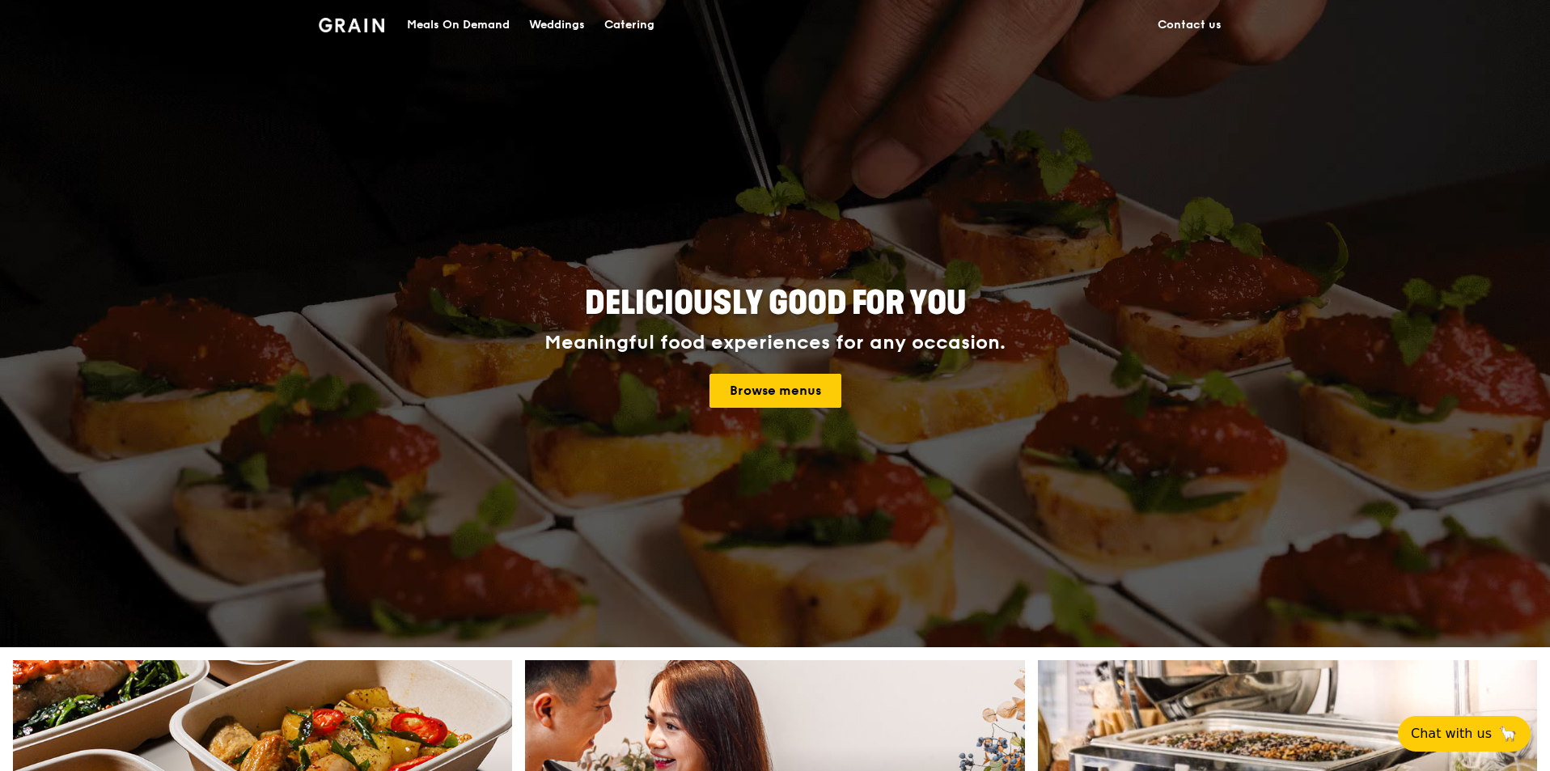
click at [624, 36] on div "Catering" at bounding box center [629, 25] width 50 height 49
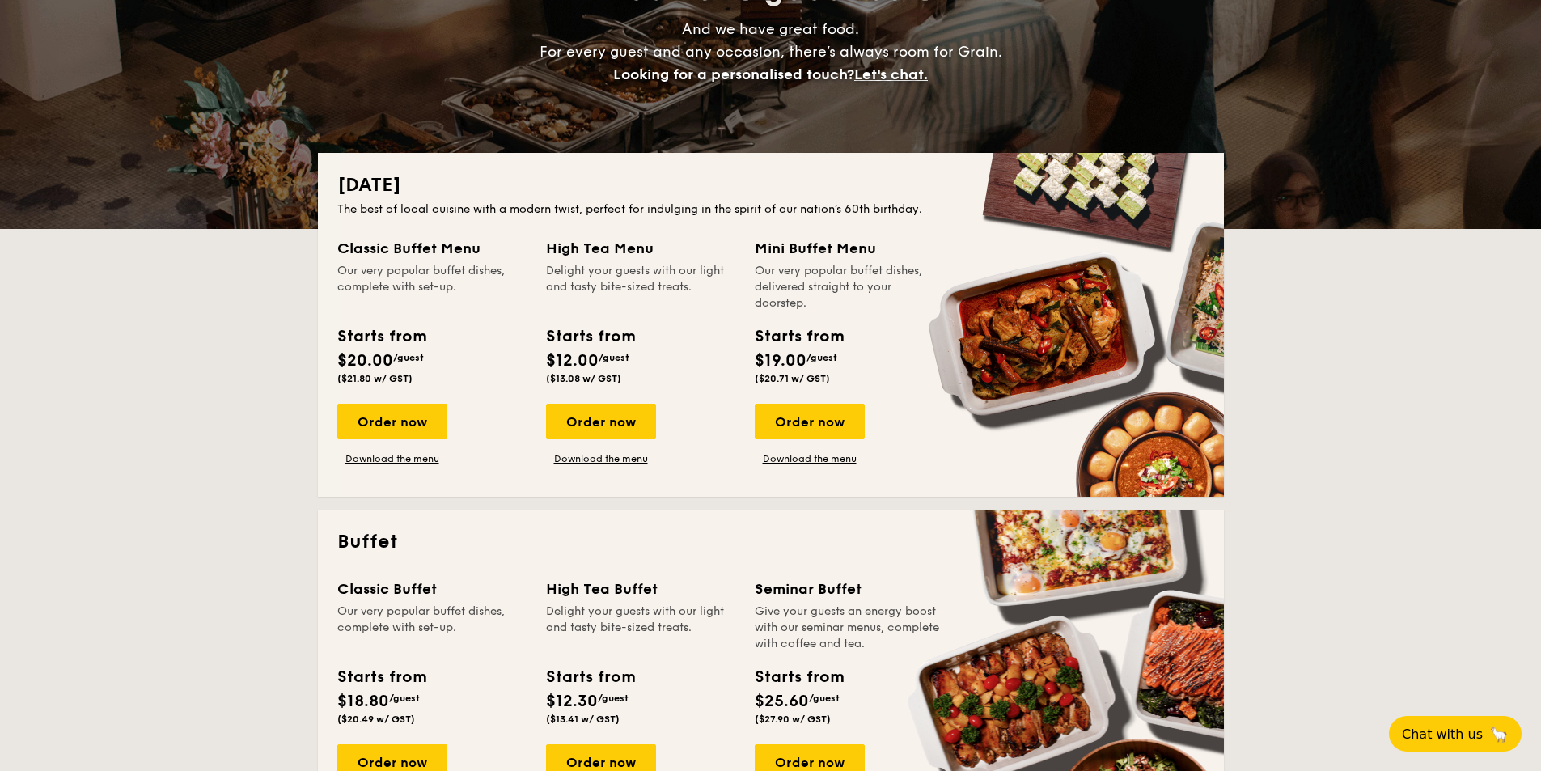
scroll to position [324, 0]
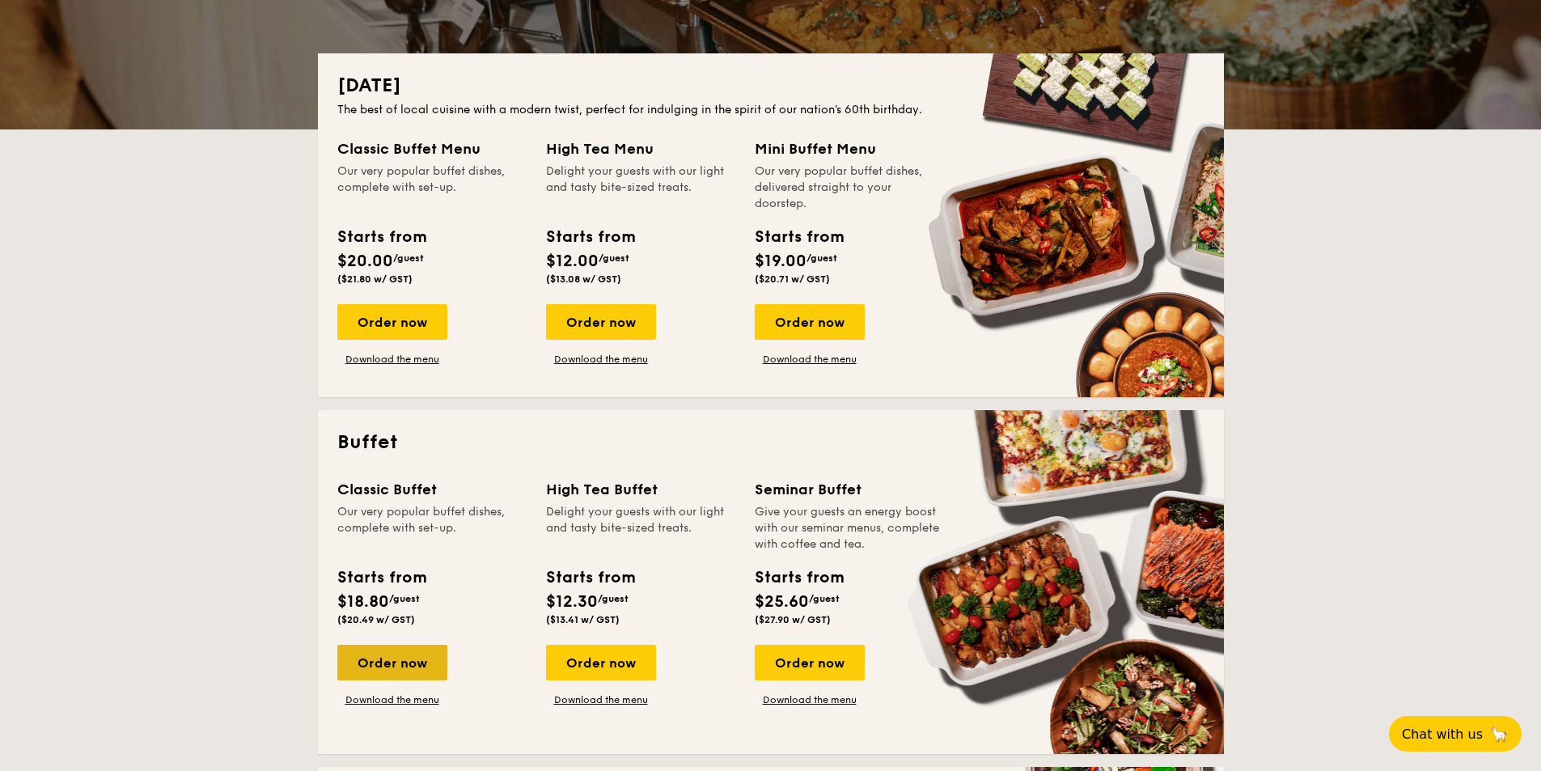
click at [418, 665] on div "Order now" at bounding box center [392, 663] width 110 height 36
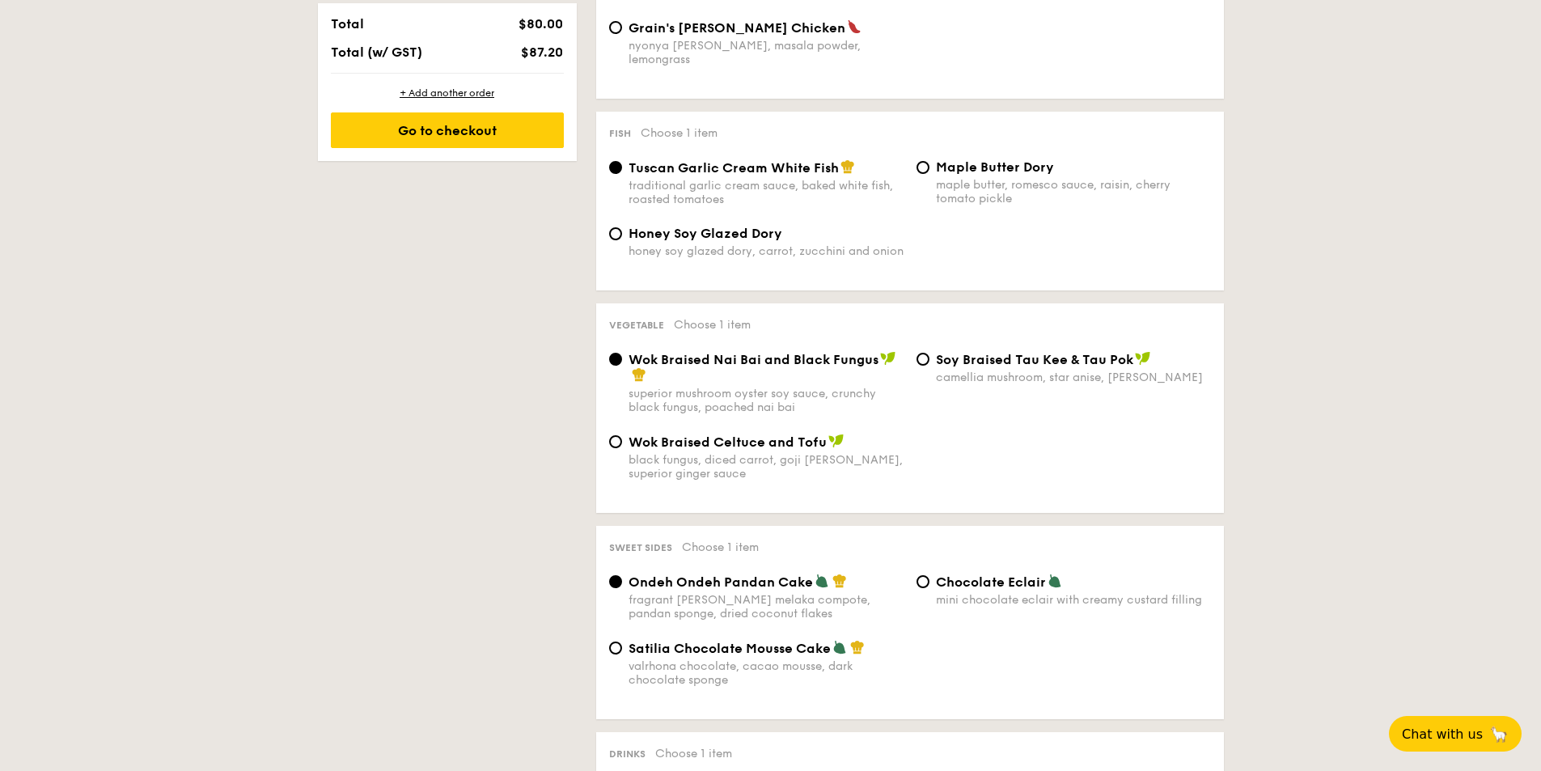
scroll to position [1051, 0]
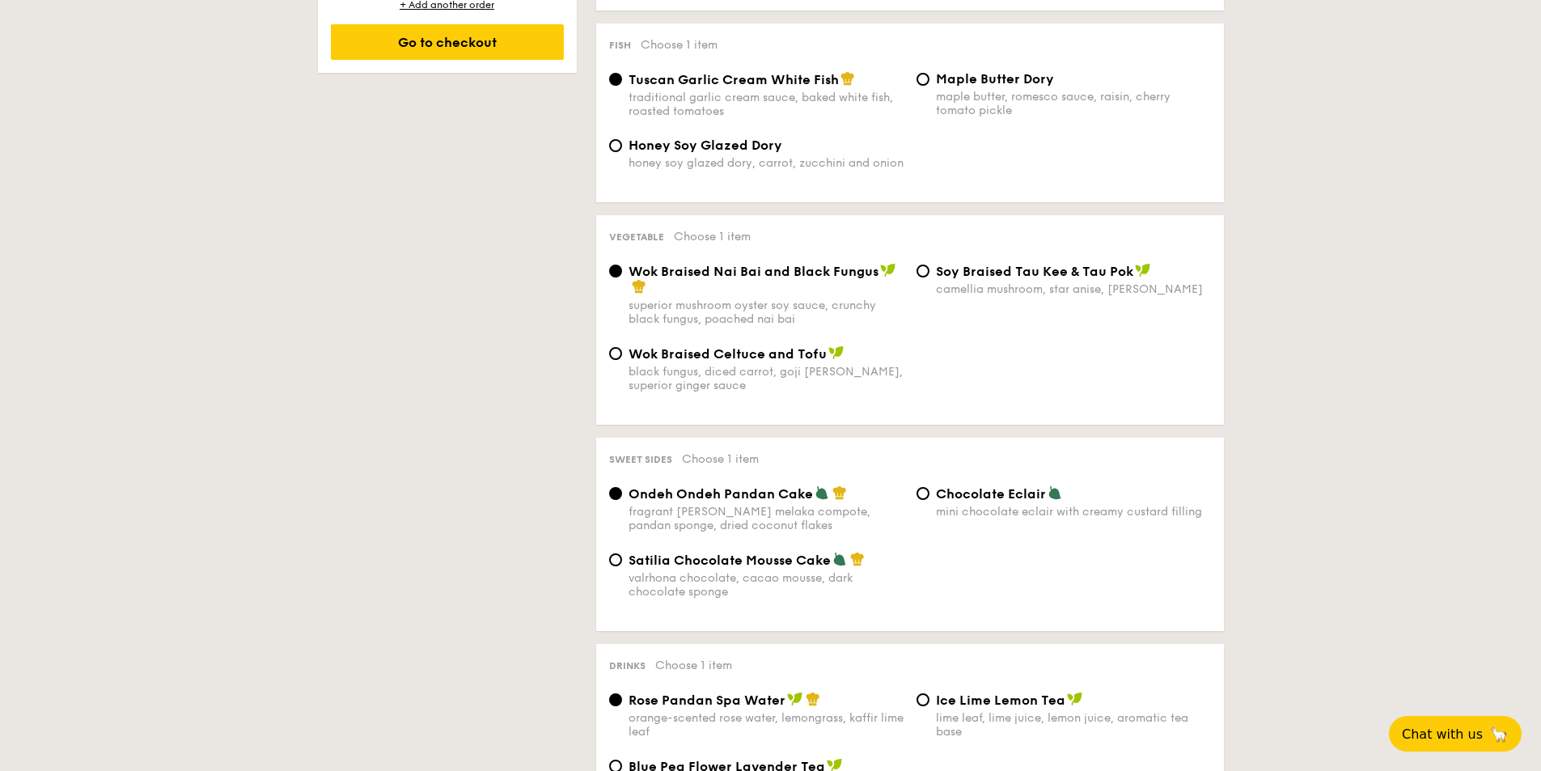
click at [982, 489] on div "Chocolate Eclair mini chocolate eclair with creamy custard filling" at bounding box center [1073, 501] width 275 height 33
click at [929, 489] on input "Chocolate Eclair mini chocolate eclair with creamy custard filling" at bounding box center [922, 493] width 13 height 13
radio input "true"
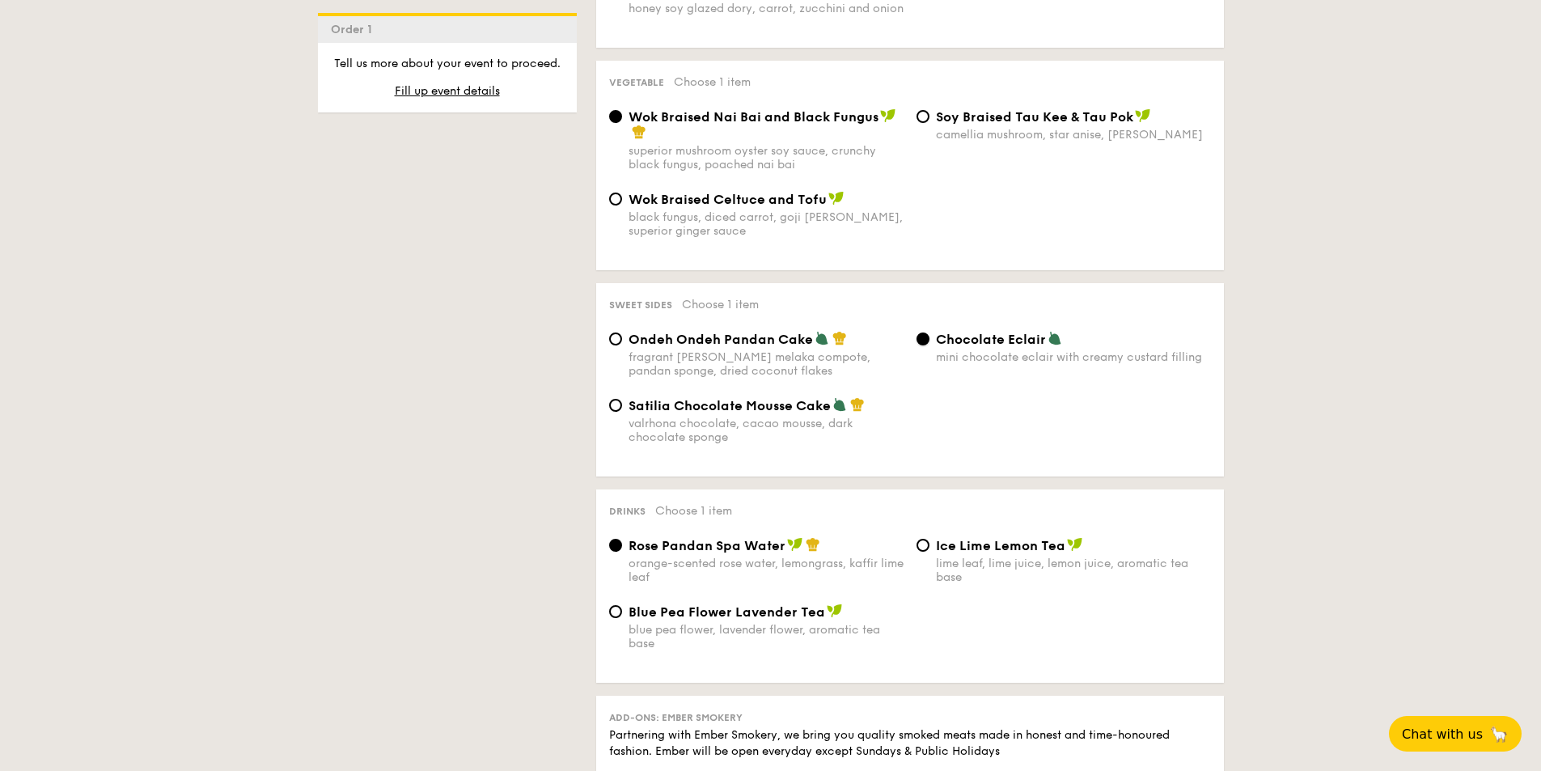
scroll to position [1213, 0]
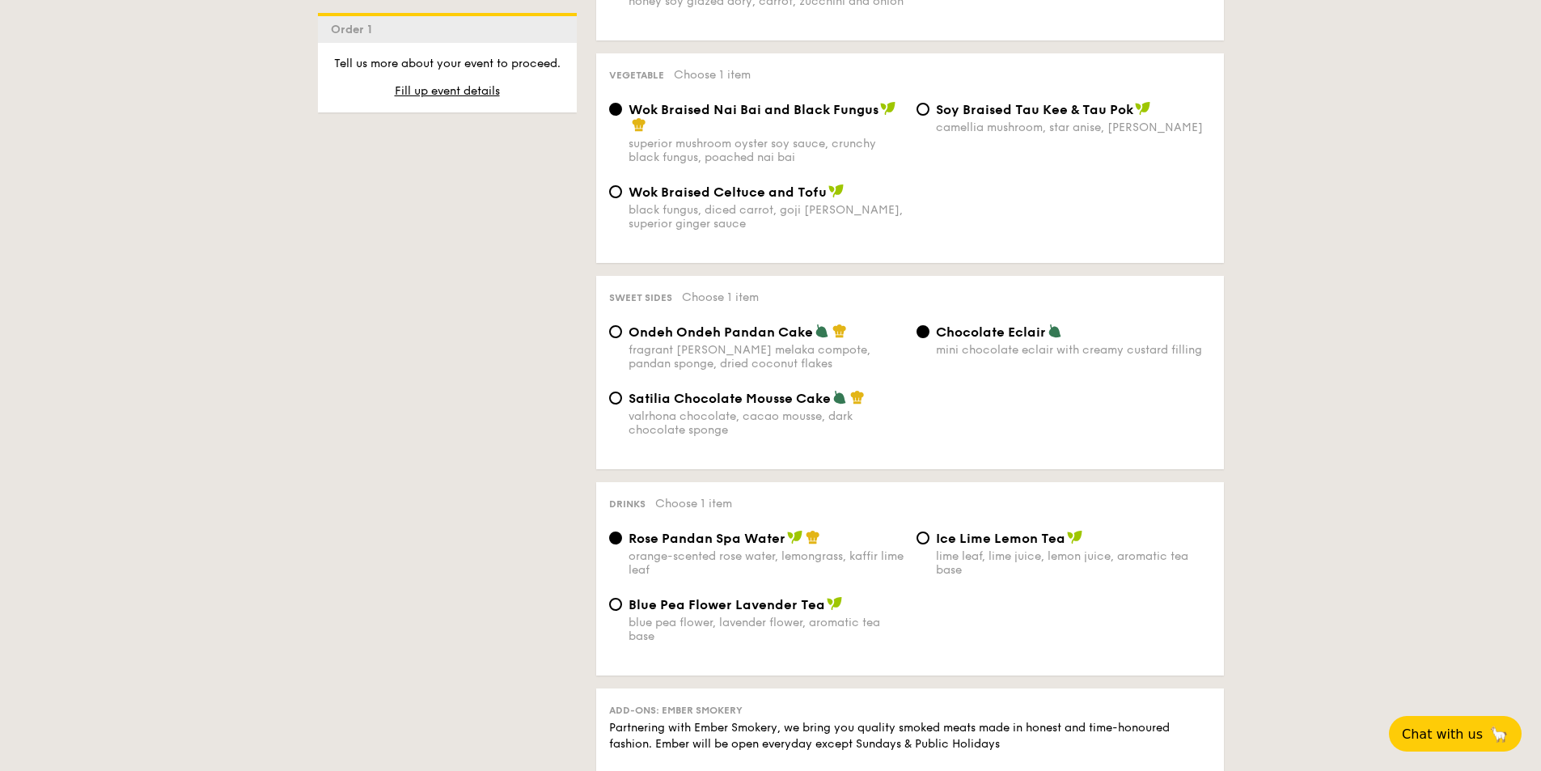
click at [930, 561] on label "Ice Lime Lemon Tea lime leaf, lime juice, lemon juice, aromatic tea base" at bounding box center [1063, 568] width 294 height 15
click at [929, 544] on input "Ice Lime Lemon Tea lime leaf, lime juice, lemon juice, aromatic tea base" at bounding box center [922, 537] width 13 height 13
radio input "true"
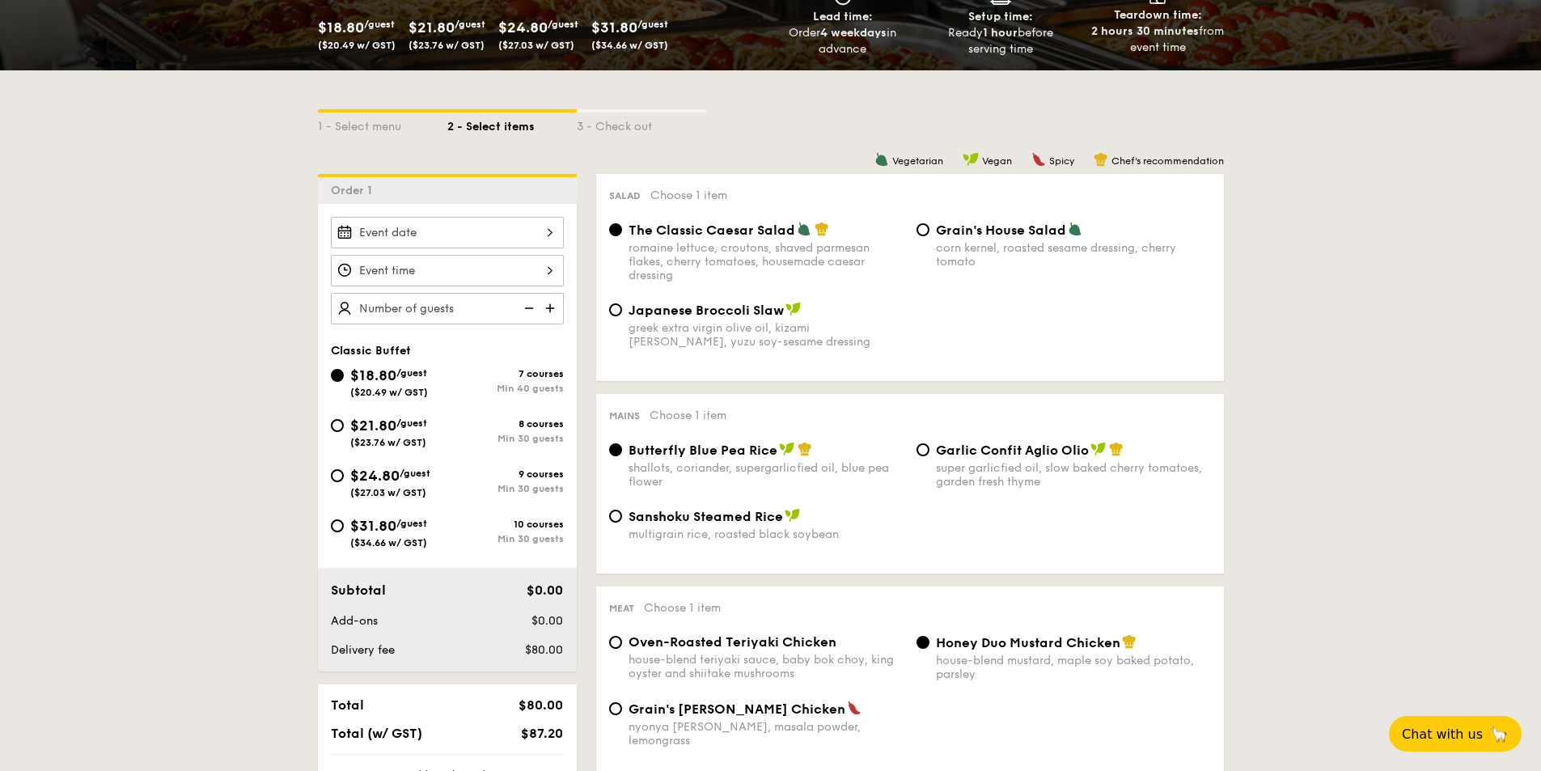
scroll to position [162, 0]
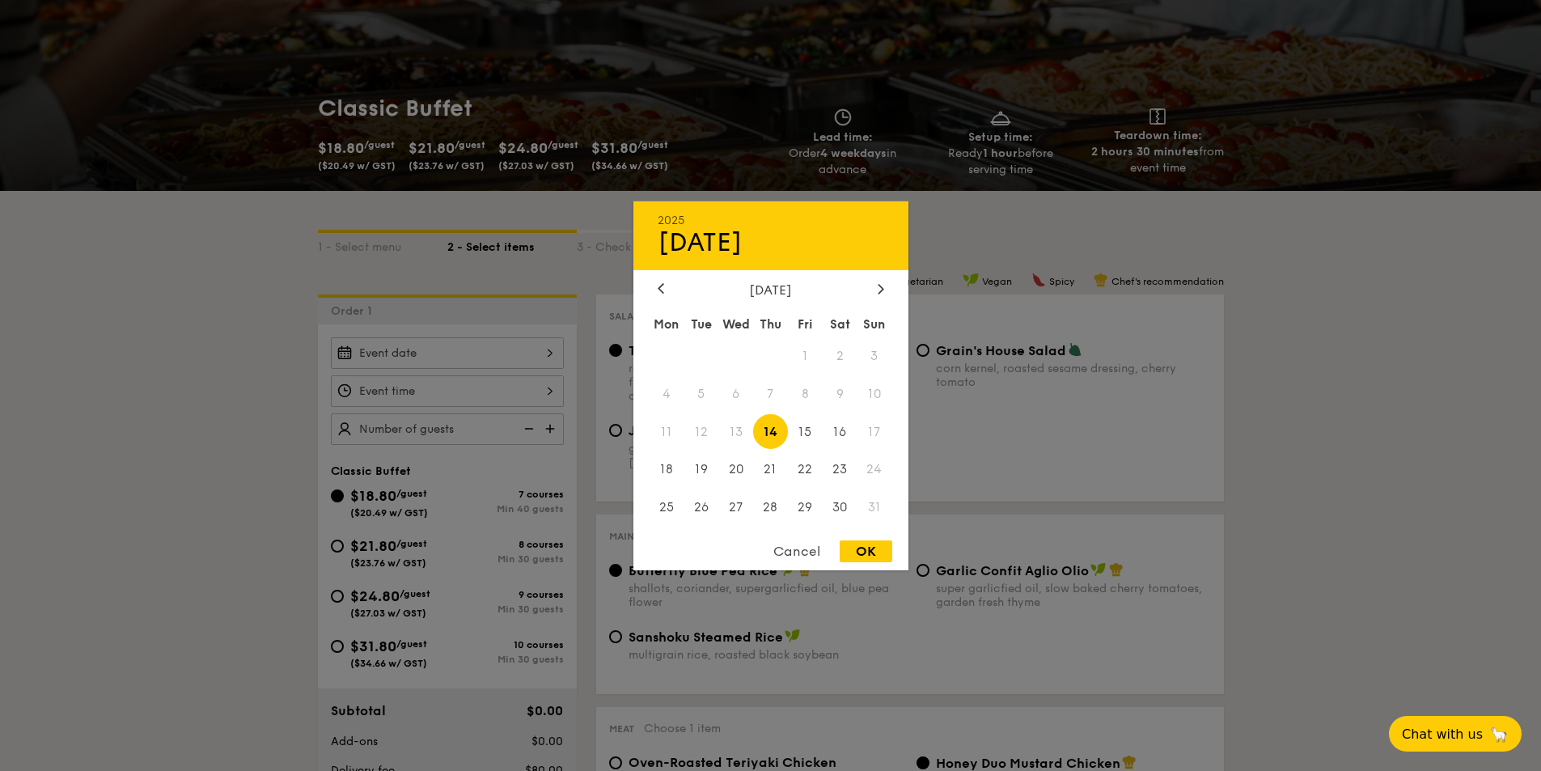
click at [483, 358] on div "2025 Aug 14 August 2025 Mon Tue Wed Thu Fri Sat Sun 1 2 3 4 5 6 7 8 9 10 11 12 …" at bounding box center [447, 353] width 233 height 32
click at [870, 504] on span "31" at bounding box center [874, 507] width 35 height 35
click at [884, 280] on div "2025 Aug 14 August 2025 Mon Tue Wed Thu Fri Sat Sun 1 2 3 4 5 6 7 8 9 10 11 12 …" at bounding box center [770, 385] width 275 height 369
click at [882, 283] on icon at bounding box center [881, 288] width 6 height 11
click at [666, 290] on div at bounding box center [661, 288] width 15 height 15
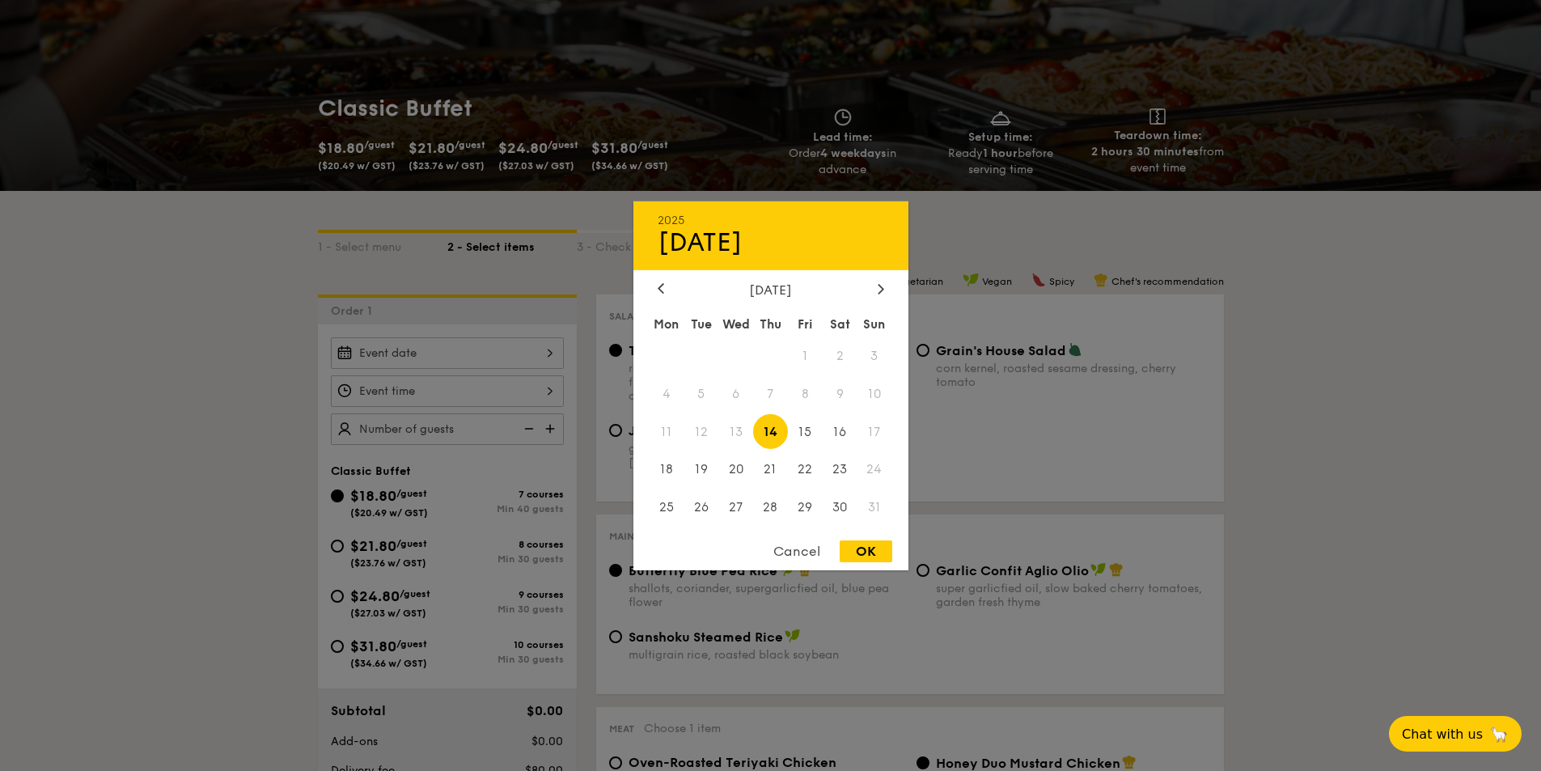
click at [873, 344] on span "3" at bounding box center [874, 355] width 35 height 35
drag, startPoint x: 874, startPoint y: 372, endPoint x: 876, endPoint y: 404, distance: 31.6
click at [874, 376] on div "Mon Tue Wed Thu Fri Sat Sun 1 2 3 4 5 6 7 8 9 10 11 12 13 14 15 16 17 18 19 20 …" at bounding box center [770, 418] width 275 height 218
drag, startPoint x: 878, startPoint y: 434, endPoint x: 874, endPoint y: 481, distance: 47.9
click at [878, 437] on span "17" at bounding box center [874, 431] width 35 height 35
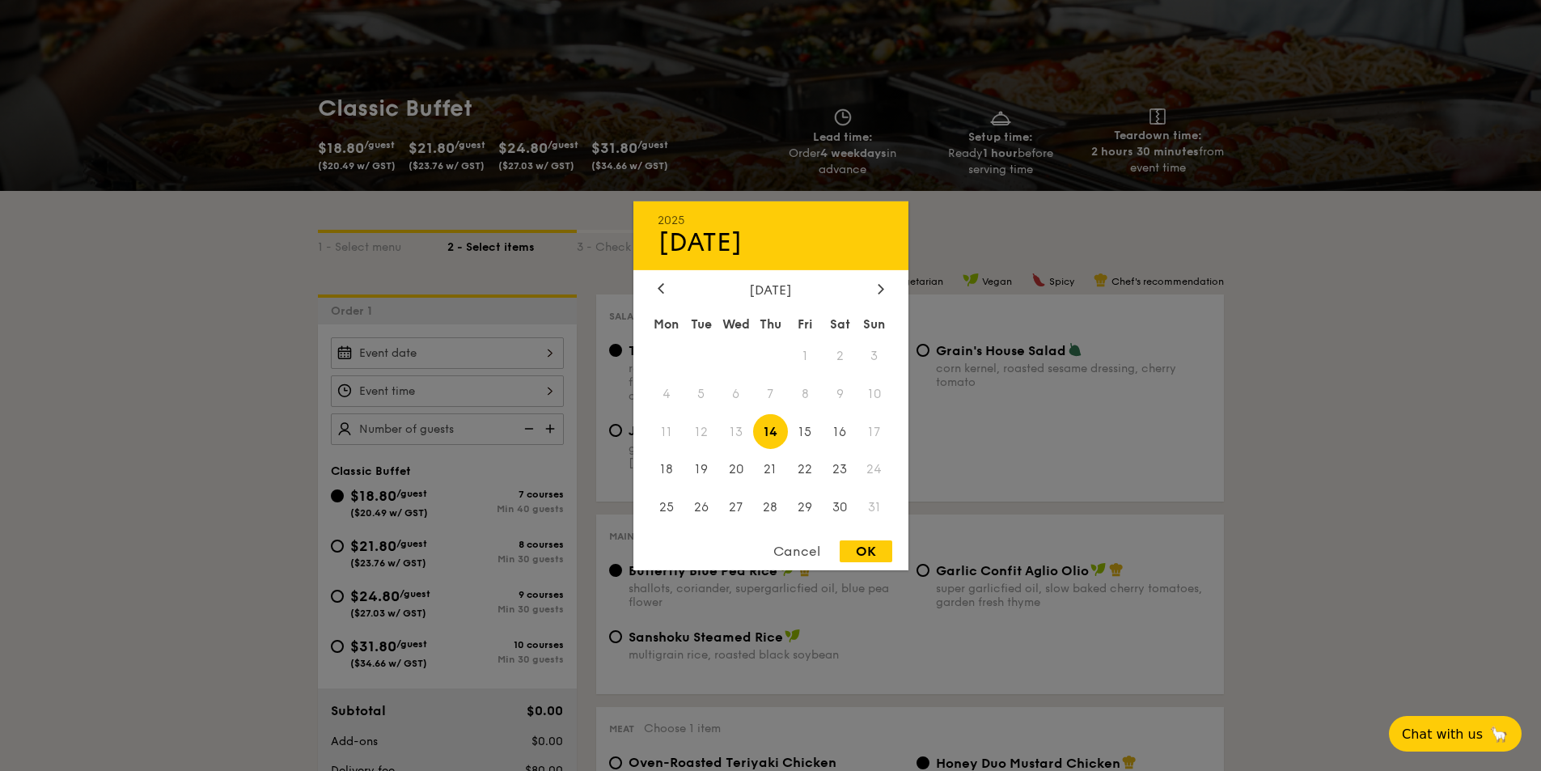
click at [874, 481] on span "24" at bounding box center [874, 469] width 35 height 35
click at [874, 514] on span "31" at bounding box center [874, 507] width 35 height 35
click at [801, 545] on div "Cancel" at bounding box center [796, 551] width 79 height 22
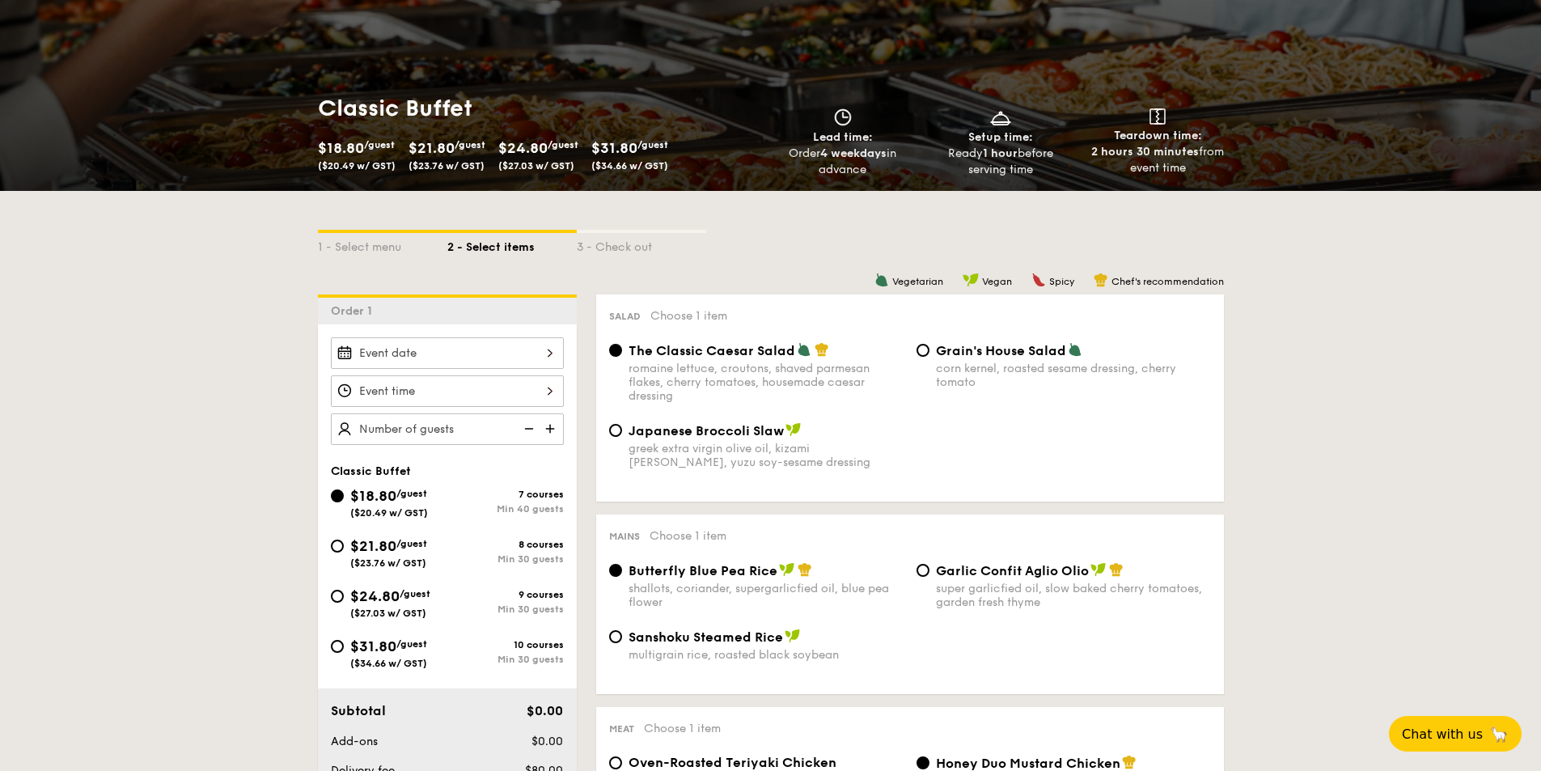
click at [498, 338] on div at bounding box center [447, 353] width 233 height 32
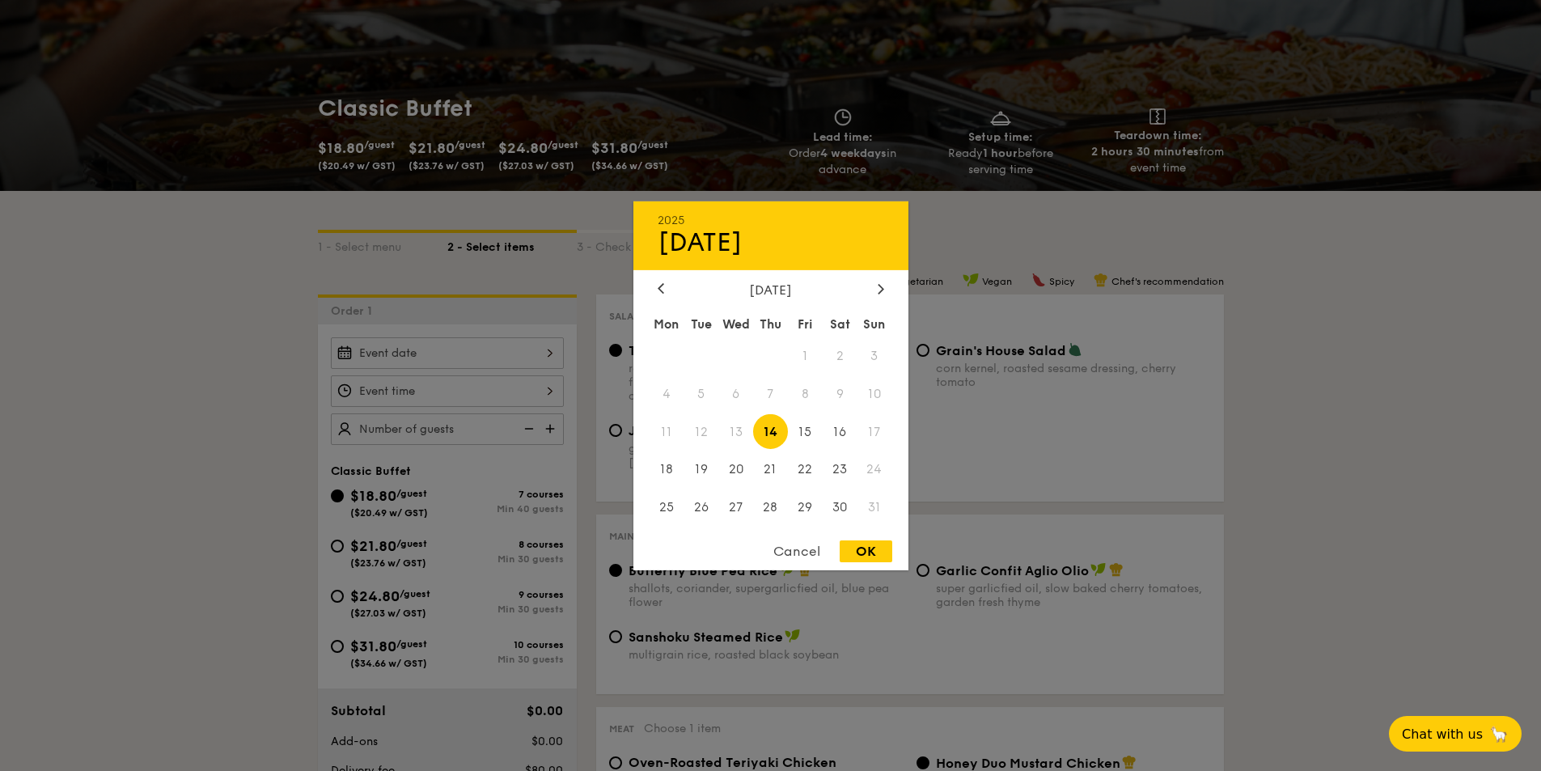
click at [864, 506] on span "31" at bounding box center [874, 507] width 35 height 35
click at [194, 331] on div at bounding box center [770, 385] width 1541 height 771
